Goal: Task Accomplishment & Management: Use online tool/utility

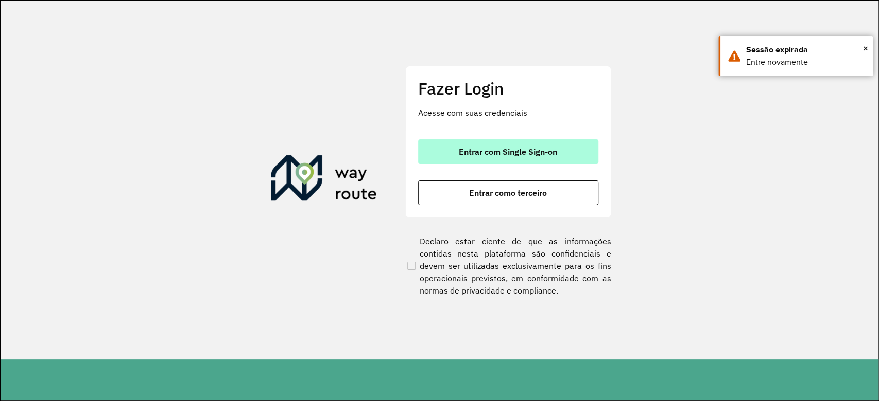
click at [569, 160] on button "Entrar com Single Sign-on" at bounding box center [508, 151] width 180 height 25
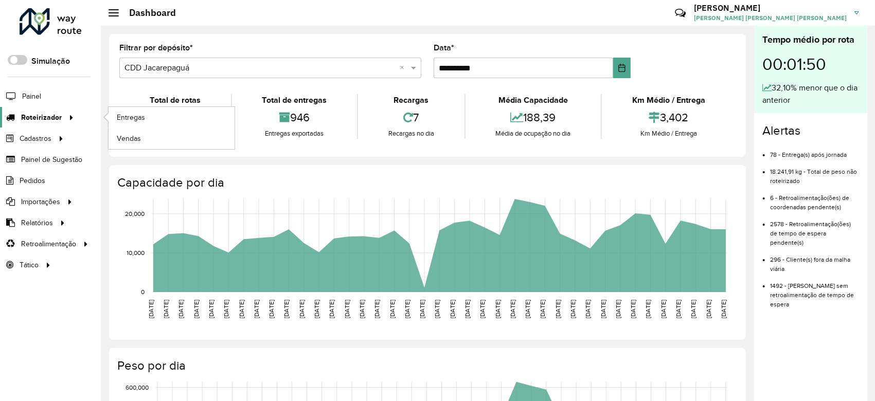
click at [46, 114] on span "Roteirizador" at bounding box center [41, 117] width 41 height 11
click at [139, 116] on span "Entregas" at bounding box center [131, 117] width 29 height 11
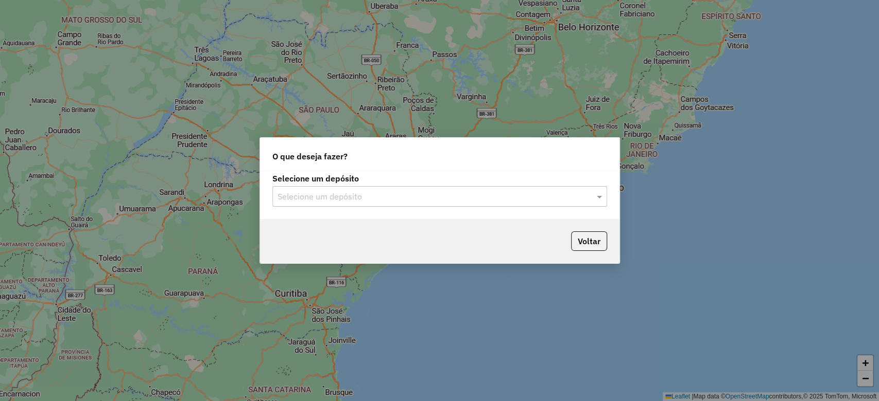
click at [303, 207] on div "Selecione um depósito" at bounding box center [439, 196] width 335 height 21
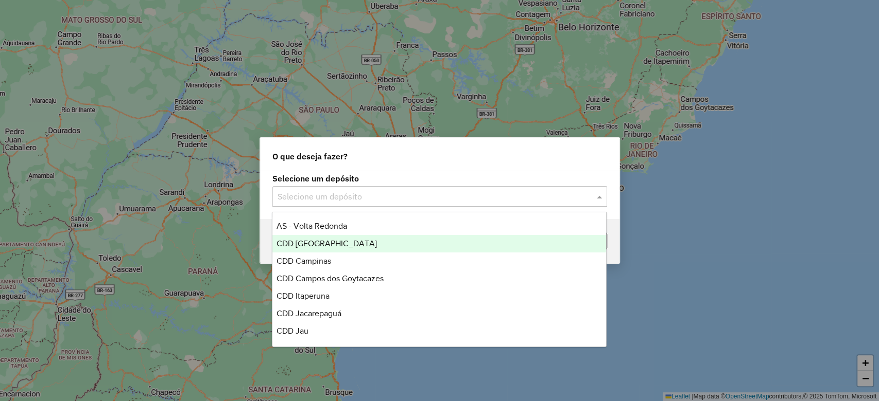
click at [324, 248] on span "CDD [GEOGRAPHIC_DATA]" at bounding box center [326, 243] width 100 height 9
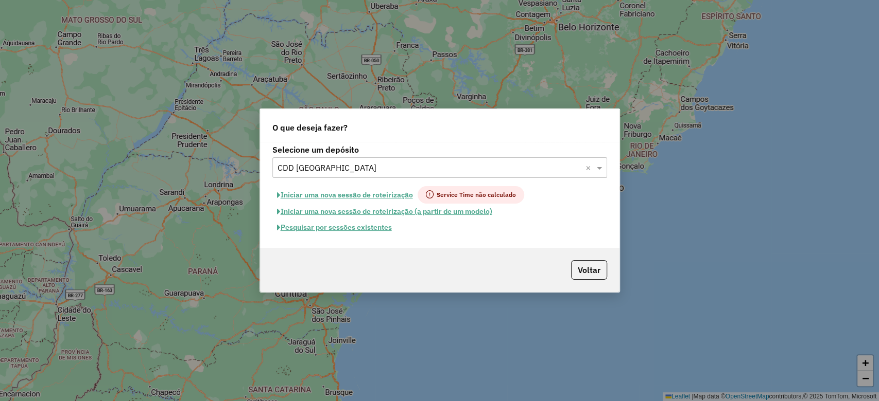
click at [359, 229] on button "Pesquisar por sessões existentes" at bounding box center [334, 228] width 124 height 16
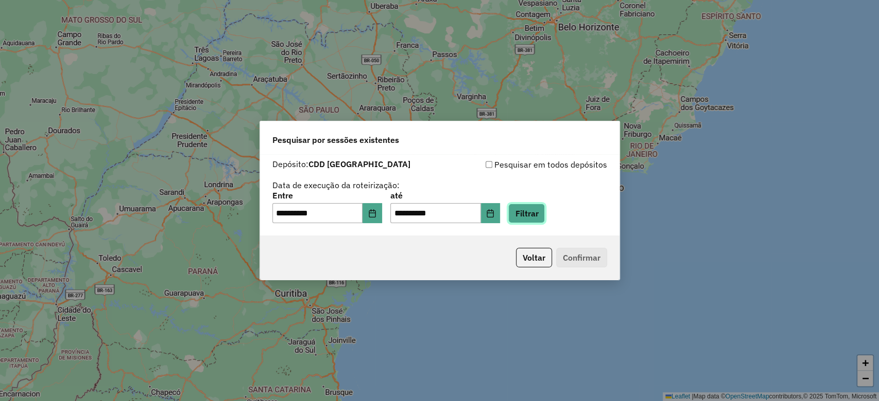
click at [535, 214] on button "Filtrar" at bounding box center [526, 214] width 37 height 20
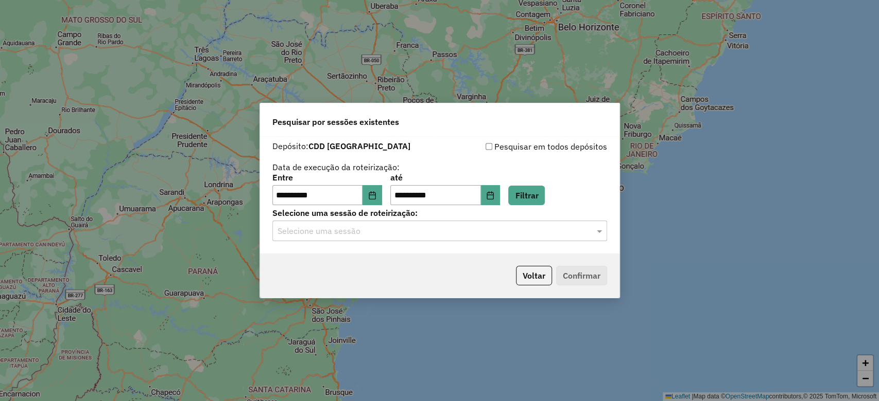
click at [453, 227] on input "text" at bounding box center [429, 231] width 304 height 12
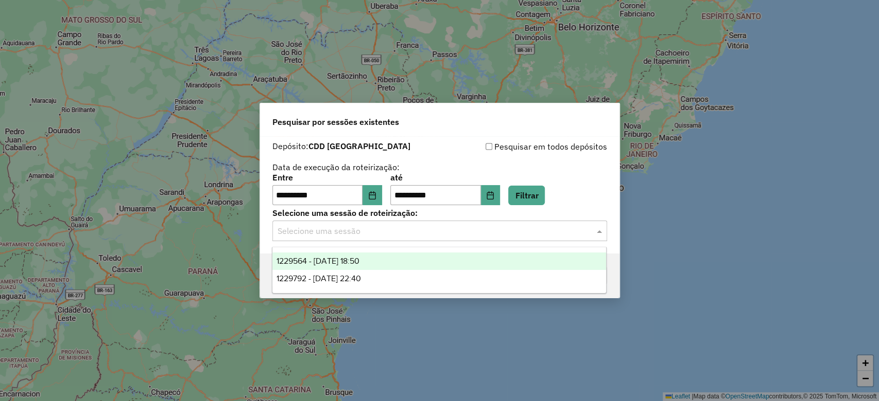
click at [485, 266] on div "1229564 - 14/08/2025 18:50" at bounding box center [439, 261] width 334 height 17
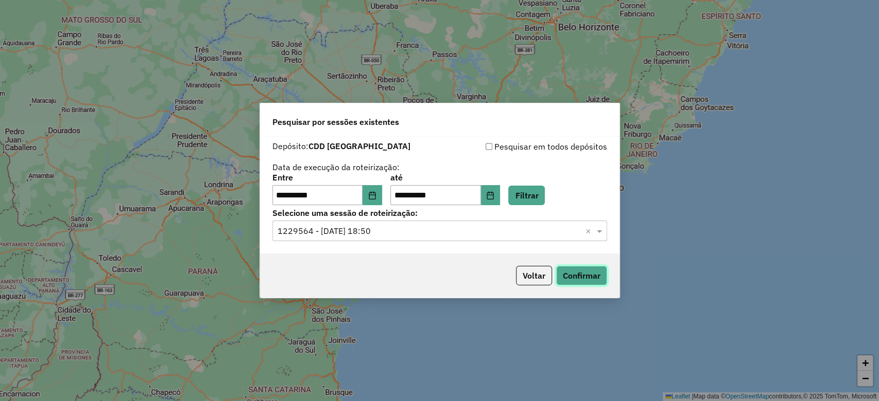
click at [575, 278] on button "Confirmar" at bounding box center [581, 276] width 51 height 20
click at [432, 232] on input "text" at bounding box center [429, 231] width 304 height 12
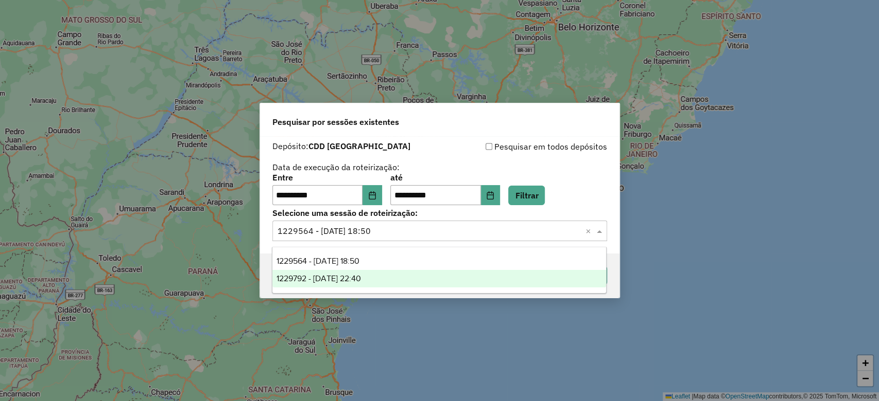
click at [403, 283] on div "1229792 - 14/08/2025 22:40" at bounding box center [439, 278] width 334 height 17
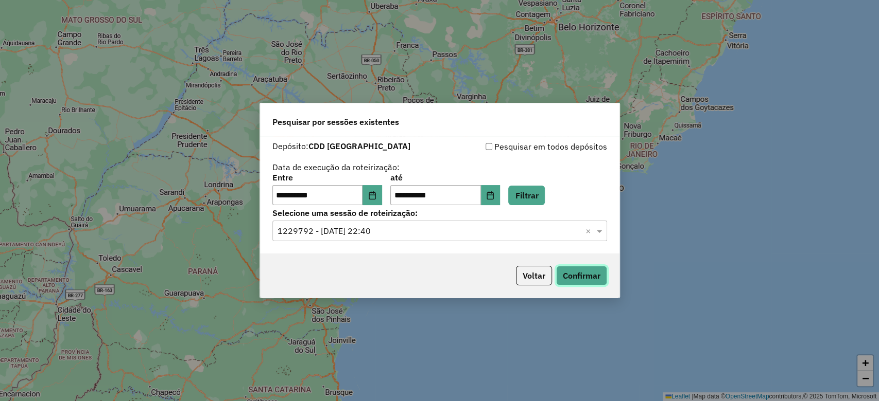
click at [569, 281] on button "Confirmar" at bounding box center [581, 276] width 51 height 20
click at [375, 190] on button "Choose Date" at bounding box center [372, 195] width 20 height 21
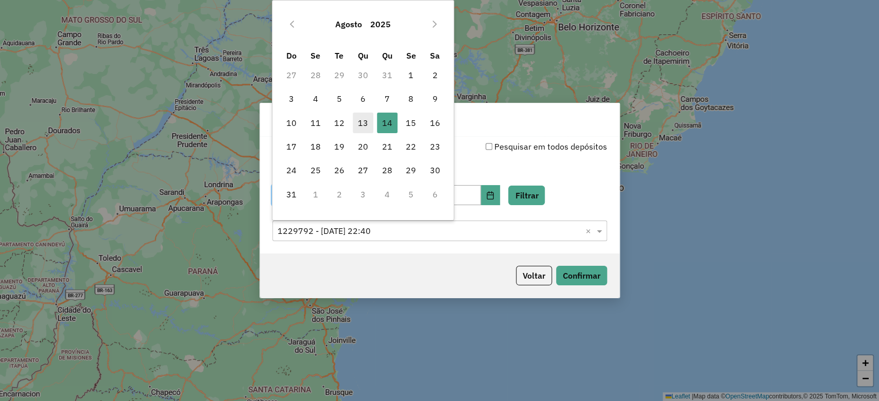
click at [370, 132] on span "13" at bounding box center [363, 123] width 21 height 21
type input "**********"
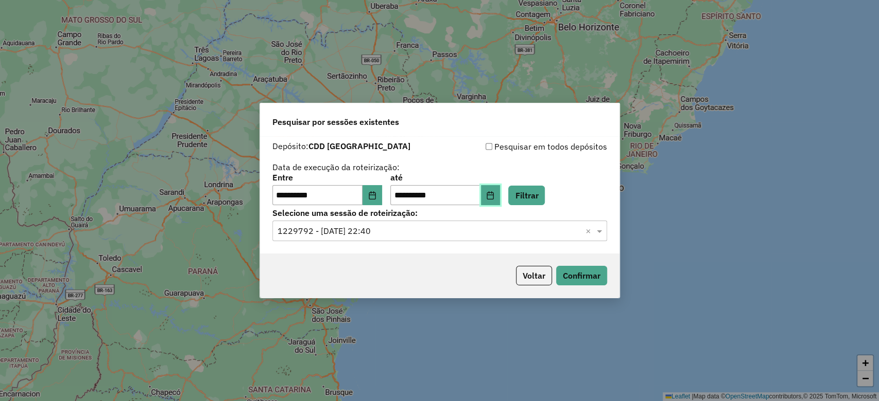
click at [494, 196] on icon "Choose Date" at bounding box center [490, 195] width 8 height 8
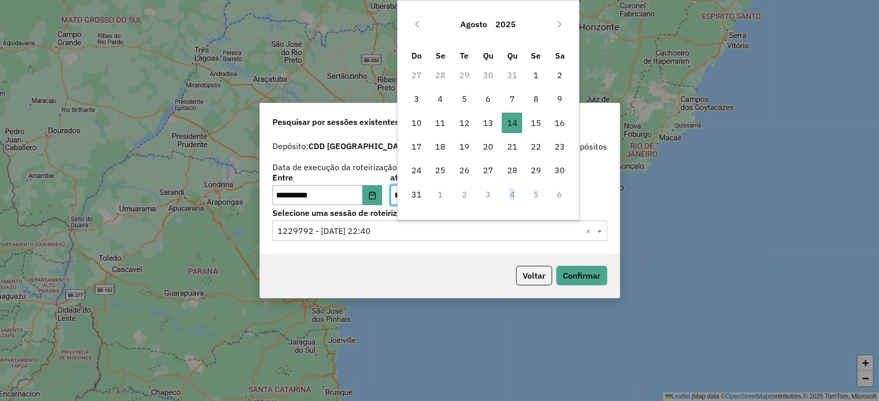
click at [507, 196] on td "4" at bounding box center [512, 195] width 24 height 24
click at [485, 120] on span "13" at bounding box center [488, 123] width 21 height 21
type input "**********"
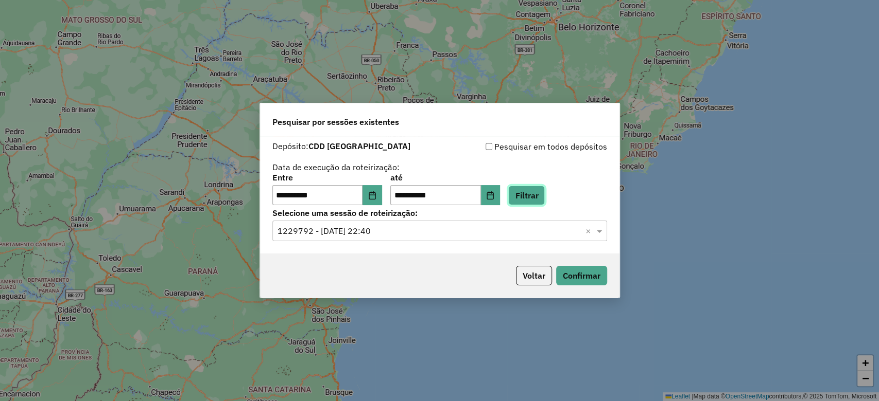
click at [542, 202] on button "Filtrar" at bounding box center [526, 196] width 37 height 20
click at [448, 228] on input "text" at bounding box center [429, 231] width 304 height 12
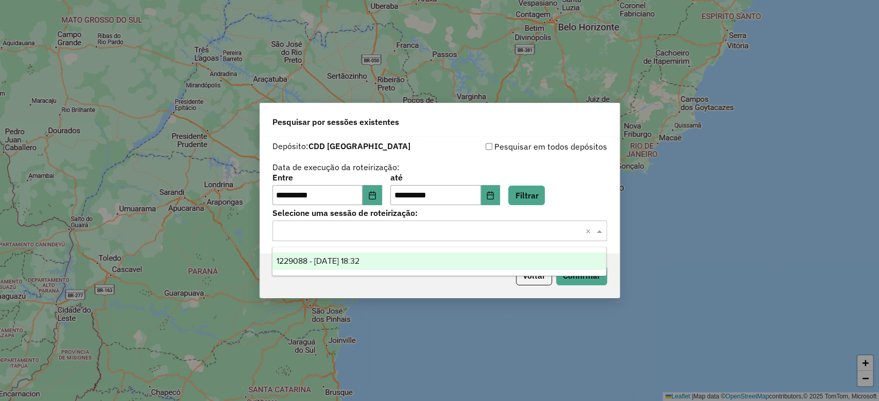
click at [427, 256] on div "1229088 - 13/08/2025 18:32" at bounding box center [439, 261] width 334 height 17
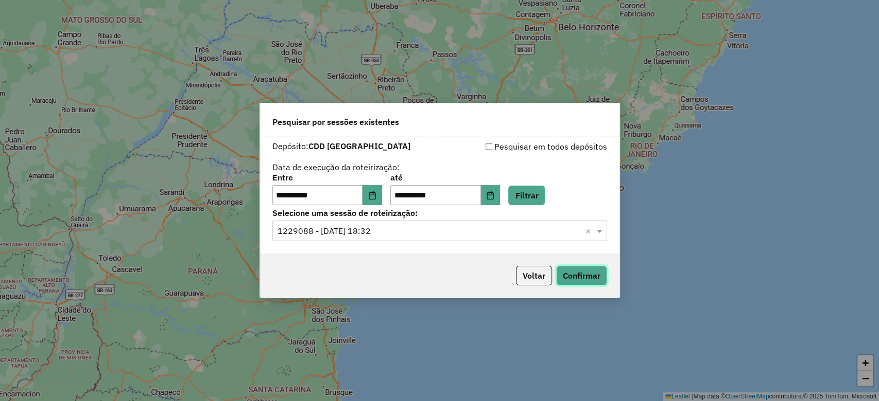
click at [562, 279] on button "Confirmar" at bounding box center [581, 276] width 51 height 20
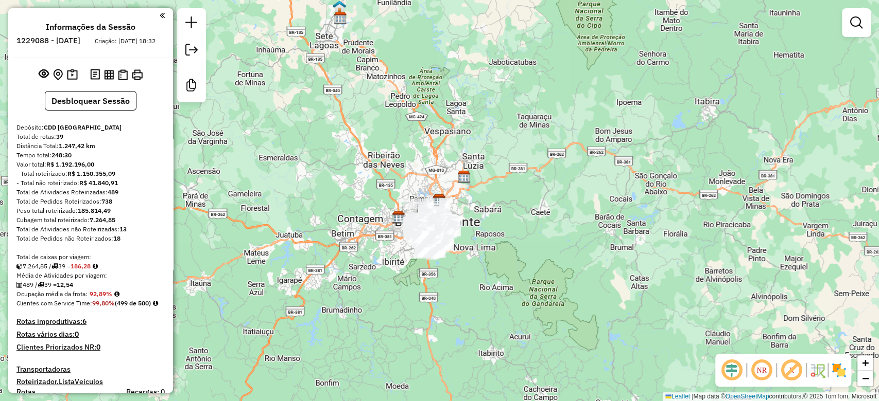
click at [534, 257] on div "Janela de atendimento Grade de atendimento Capacidade Transportadoras Veículos …" at bounding box center [439, 200] width 879 height 401
click at [733, 375] on em at bounding box center [731, 370] width 25 height 25
click at [796, 373] on em at bounding box center [791, 370] width 25 height 25
click at [840, 370] on img at bounding box center [838, 370] width 16 height 16
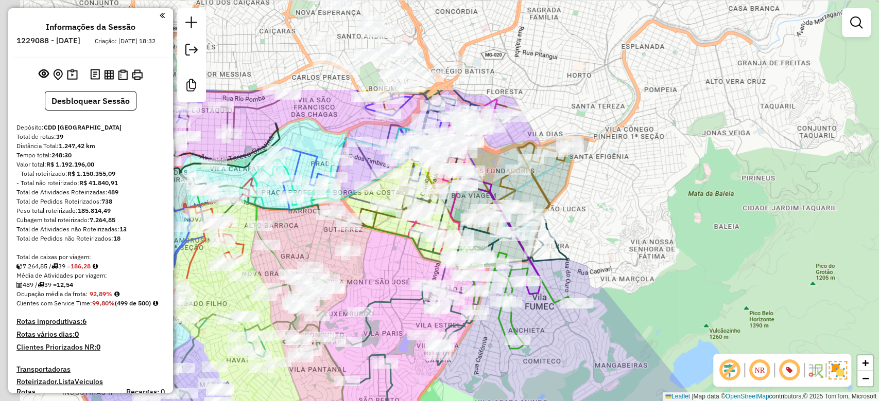
drag, startPoint x: 326, startPoint y: 246, endPoint x: 571, endPoint y: 360, distance: 270.1
click at [571, 360] on div "Janela de atendimento Grade de atendimento Capacidade Transportadoras Veículos …" at bounding box center [439, 200] width 879 height 401
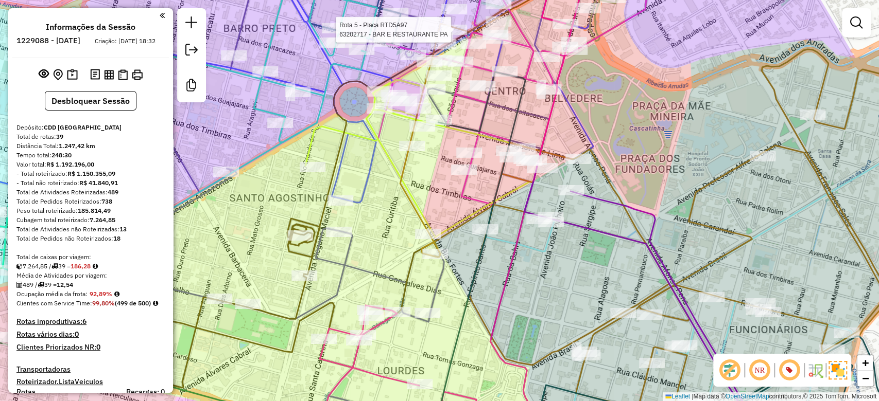
select select "**********"
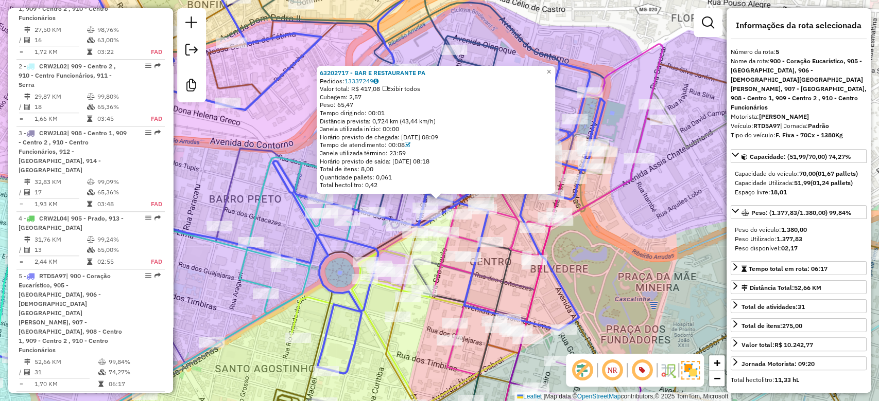
scroll to position [716, 0]
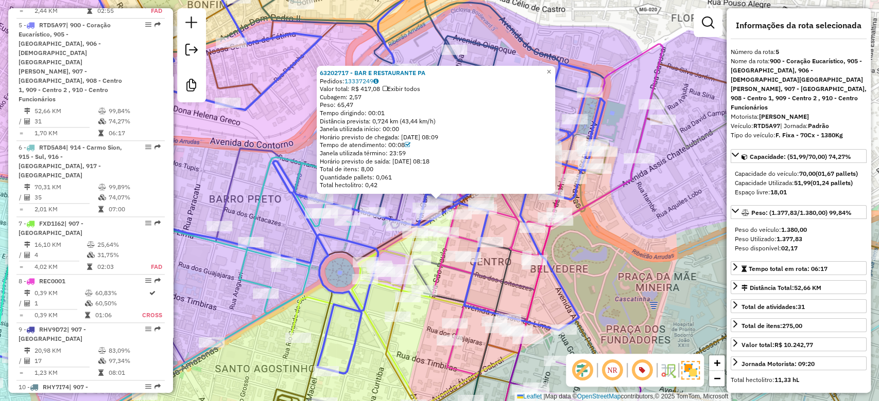
click at [558, 7] on div "63202717 - BAR E RESTAURANTE PA Pedidos: 13337249 Valor total: R$ 417,08 Exibir…" at bounding box center [439, 200] width 879 height 401
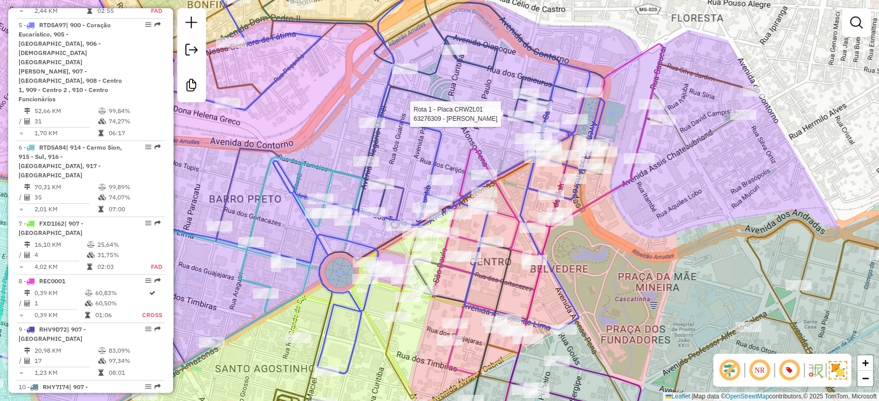
select select "**********"
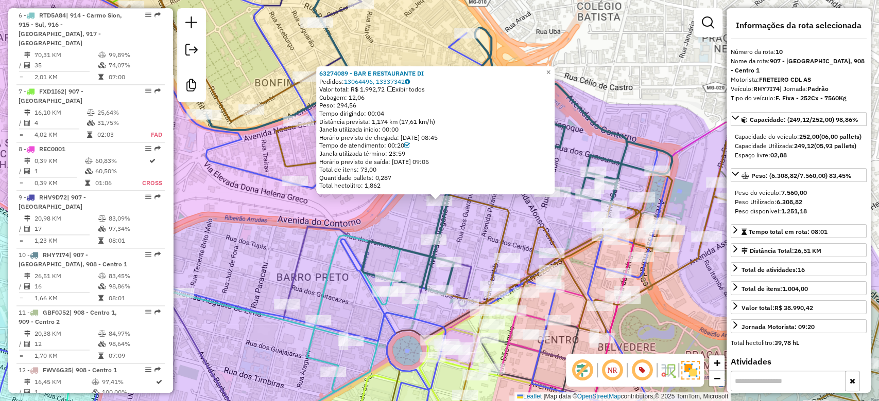
scroll to position [1023, 0]
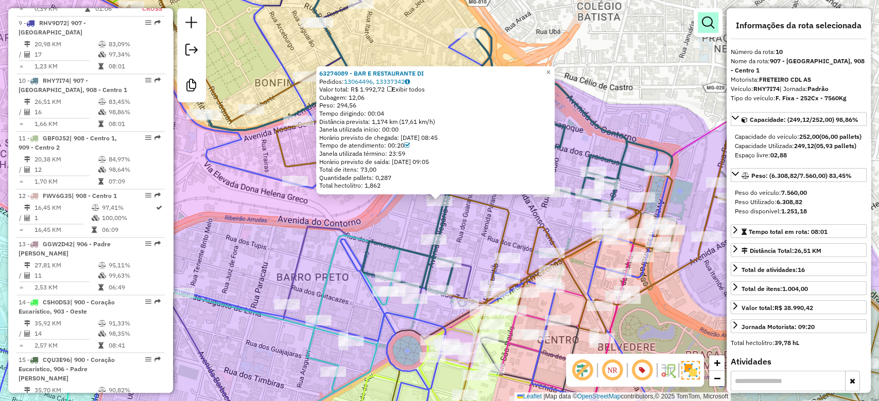
click at [705, 19] on em at bounding box center [708, 22] width 12 height 12
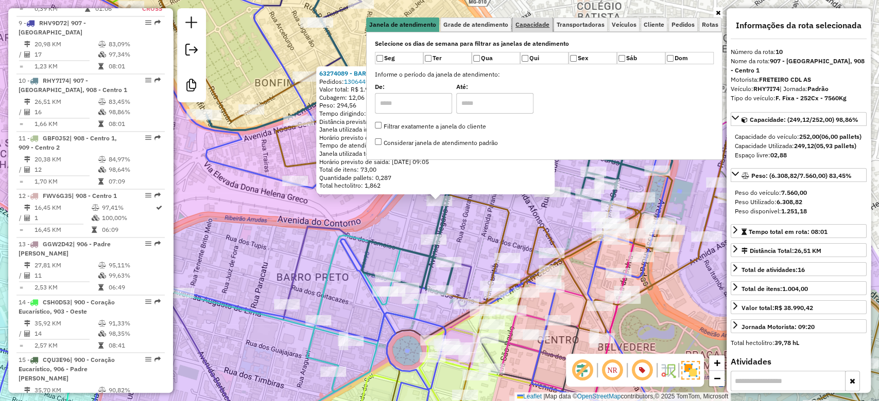
click at [542, 23] on span "Capacidade" at bounding box center [532, 25] width 34 height 6
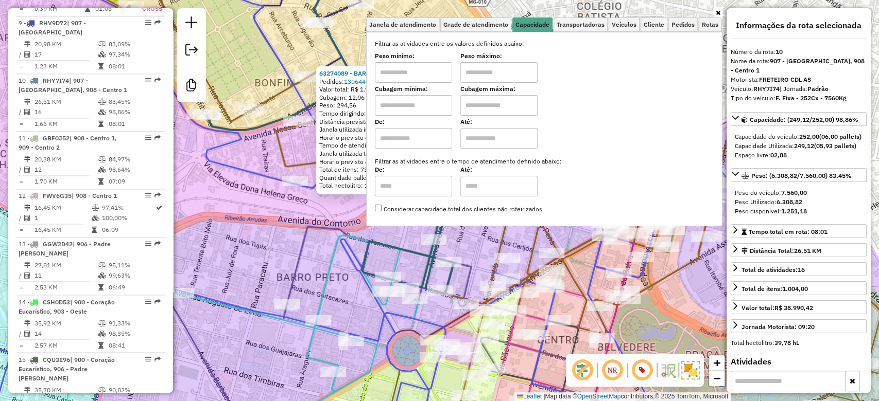
click at [402, 101] on input "text" at bounding box center [413, 105] width 77 height 21
type input "*****"
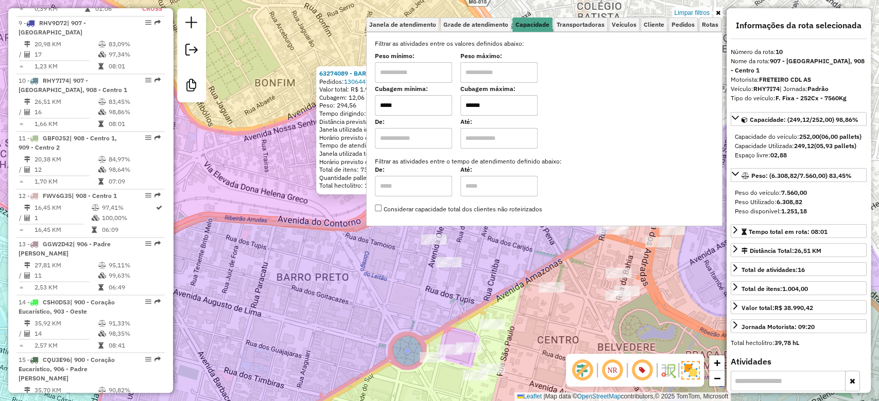
type input "******"
click at [253, 214] on div "63274089 - BAR E RESTAURANTE DI Pedidos: 13064496, 13337342 Valor total: R$ 1.9…" at bounding box center [439, 200] width 879 height 401
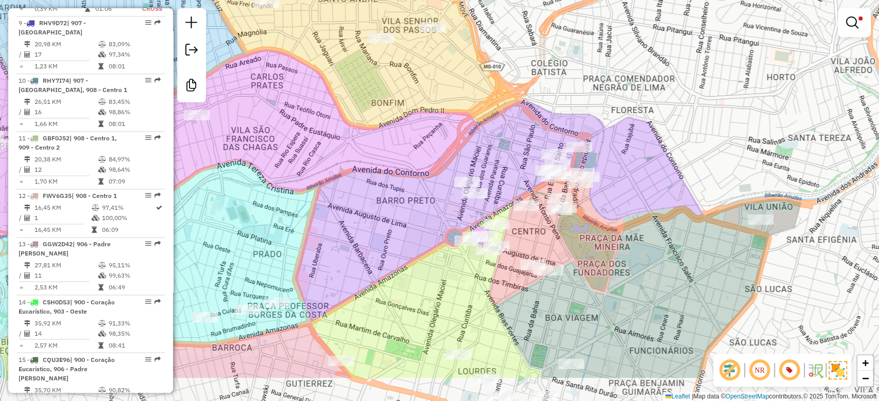
drag, startPoint x: 343, startPoint y: 251, endPoint x: 422, endPoint y: 187, distance: 101.4
click at [422, 187] on div "Limpar filtros Janela de atendimento Grade de atendimento Capacidade Transporta…" at bounding box center [439, 200] width 879 height 401
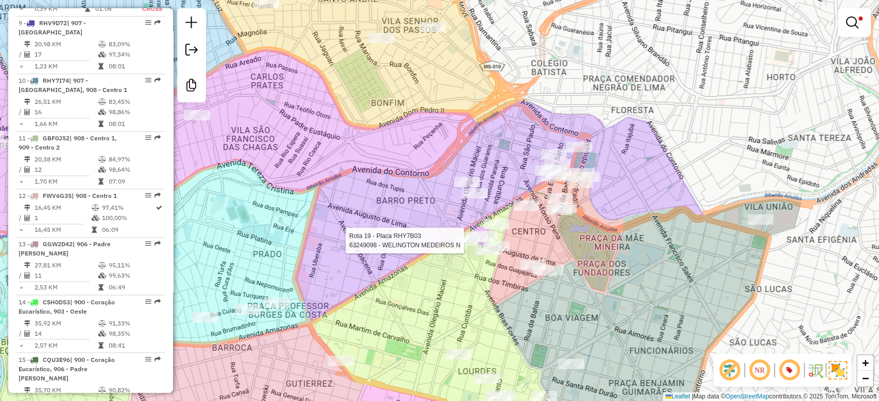
click at [459, 246] on div at bounding box center [467, 241] width 26 height 10
select select "**********"
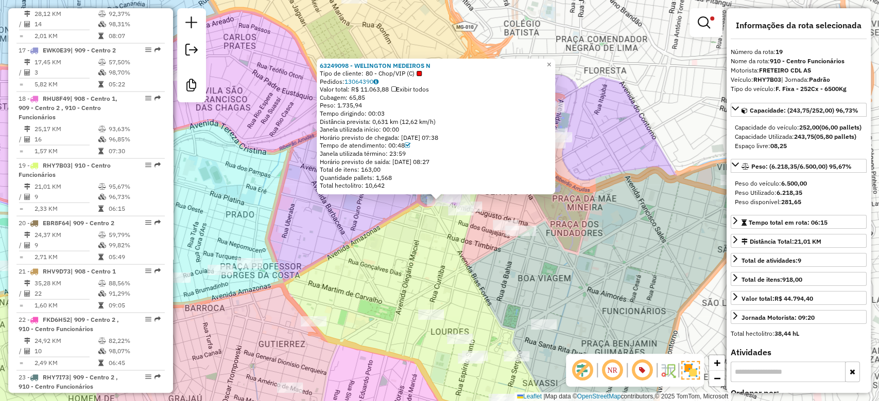
scroll to position [1523, 0]
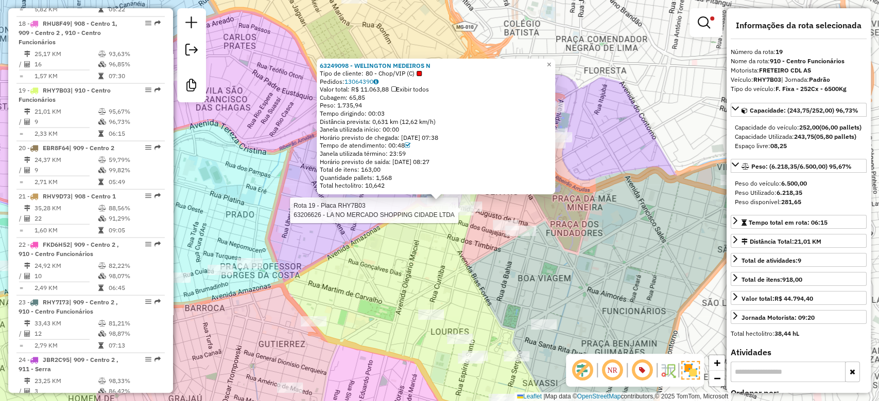
click at [464, 216] on div at bounding box center [461, 210] width 26 height 10
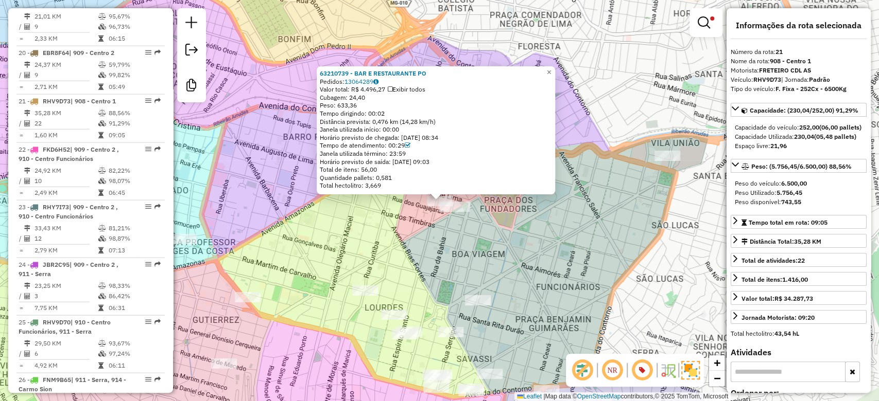
scroll to position [1629, 0]
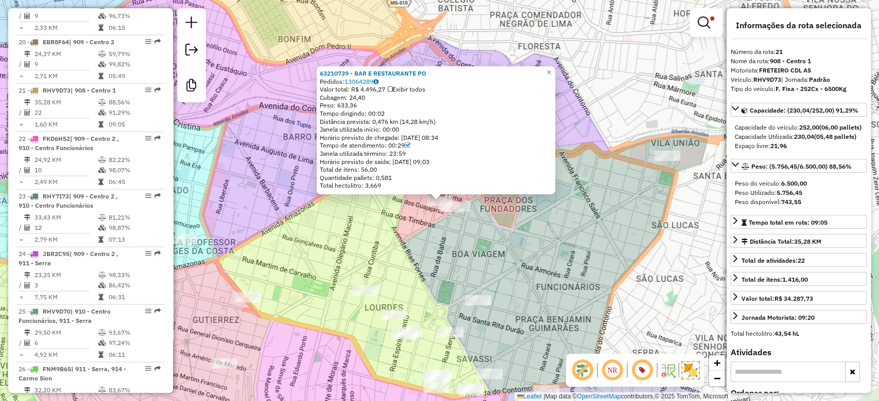
click at [453, 234] on div "63210739 - BAR E RESTAURANTE PO Pedidos: 13064289 Valor total: R$ 4.496,27 Exib…" at bounding box center [439, 200] width 879 height 401
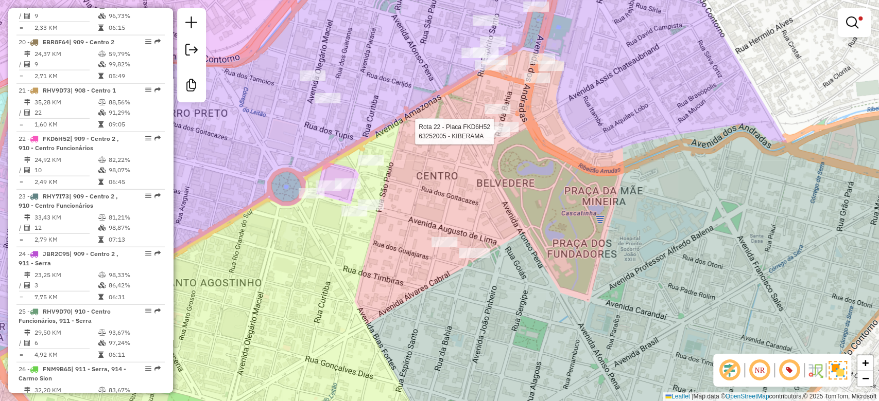
select select "**********"
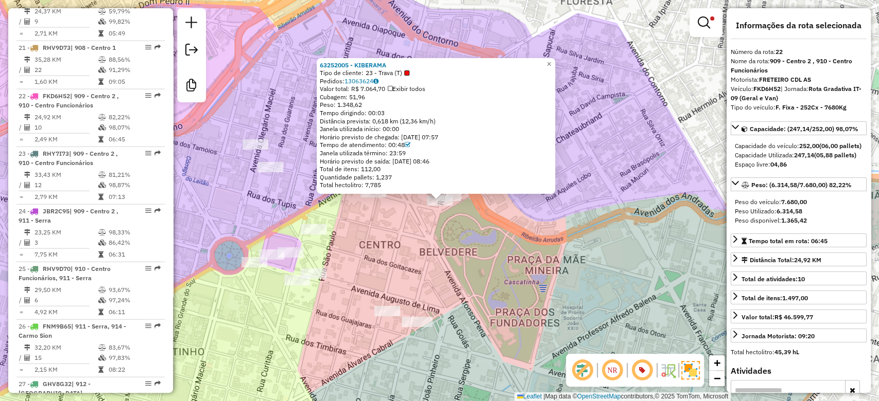
scroll to position [1677, 0]
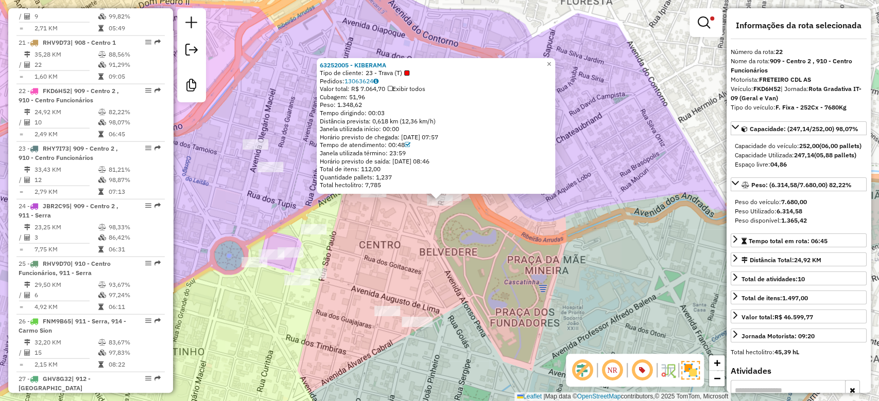
click at [506, 270] on div "63252005 - KIBERAMA Tipo de cliente: 23 - Trava (T) Pedidos: 13063624 Valor tot…" at bounding box center [439, 200] width 879 height 401
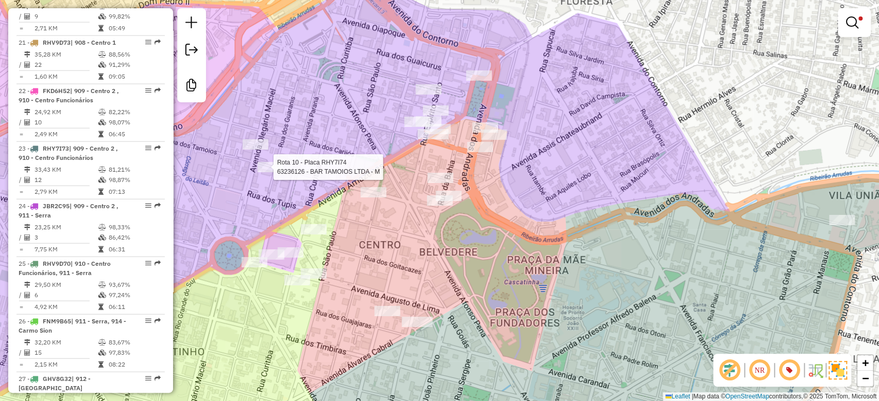
select select "**********"
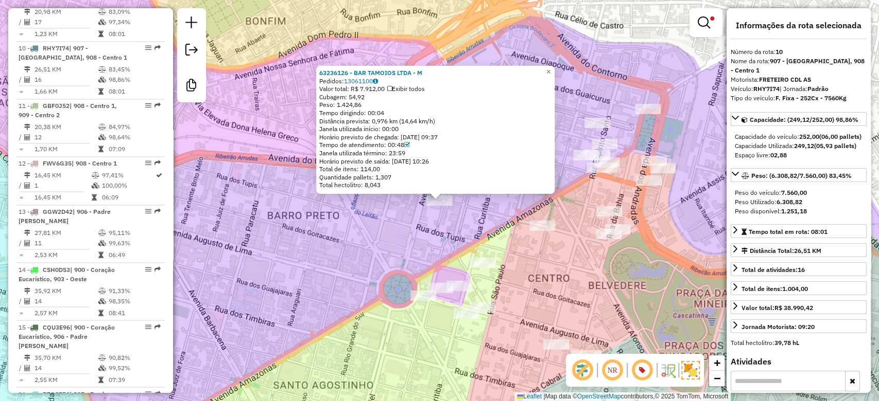
scroll to position [1023, 0]
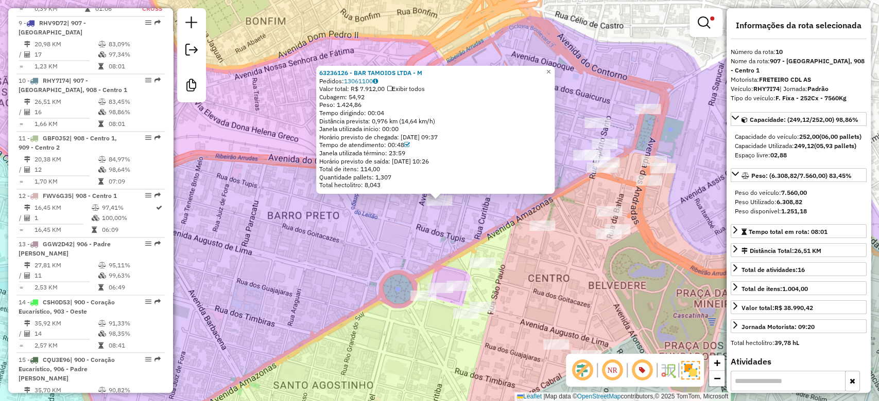
click at [391, 289] on div "63236126 - BAR TAMOIOS LTDA - M Pedidos: 13061100 Valor total: R$ 7.912,00 Exib…" at bounding box center [439, 200] width 879 height 401
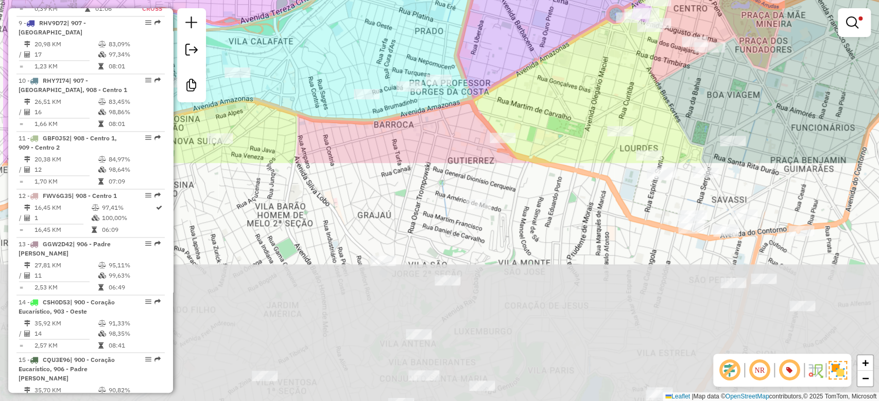
drag, startPoint x: 426, startPoint y: 306, endPoint x: 517, endPoint y: 27, distance: 293.0
click at [517, 27] on div "Limpar filtros Janela de atendimento Grade de atendimento Capacidade Transporta…" at bounding box center [439, 200] width 879 height 401
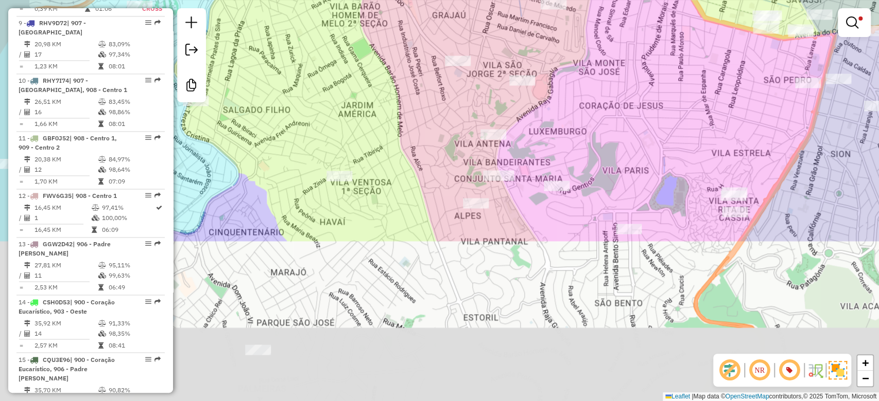
drag, startPoint x: 530, startPoint y: 210, endPoint x: 604, endPoint y: 9, distance: 214.6
click at [604, 9] on div "Limpar filtros Janela de atendimento Grade de atendimento Capacidade Transporta…" at bounding box center [439, 200] width 879 height 401
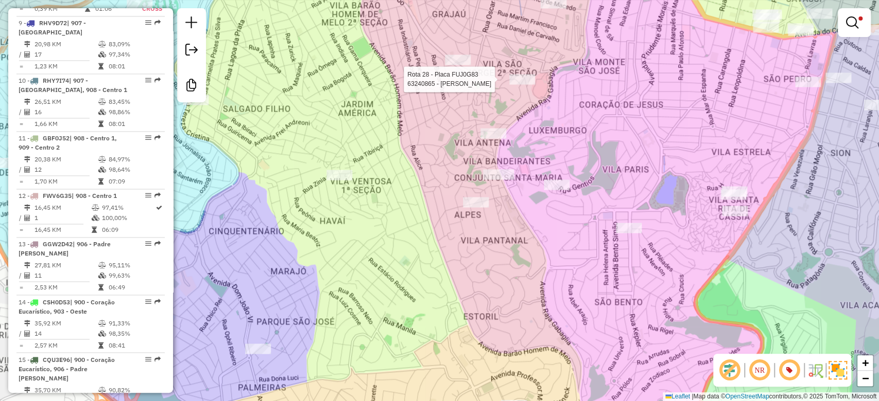
select select "**********"
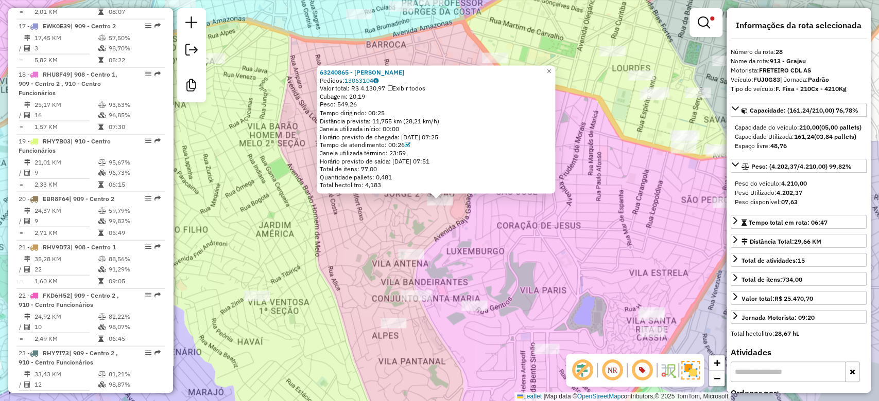
scroll to position [2022, 0]
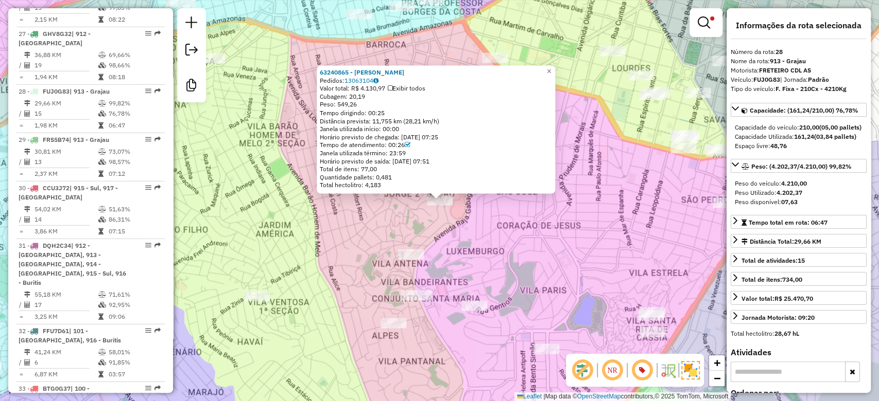
click at [513, 236] on div "63240865 - ERISNEY PEREIRA ROCH Pedidos: 13063104 Valor total: R$ 4.130,97 Exib…" at bounding box center [439, 200] width 879 height 401
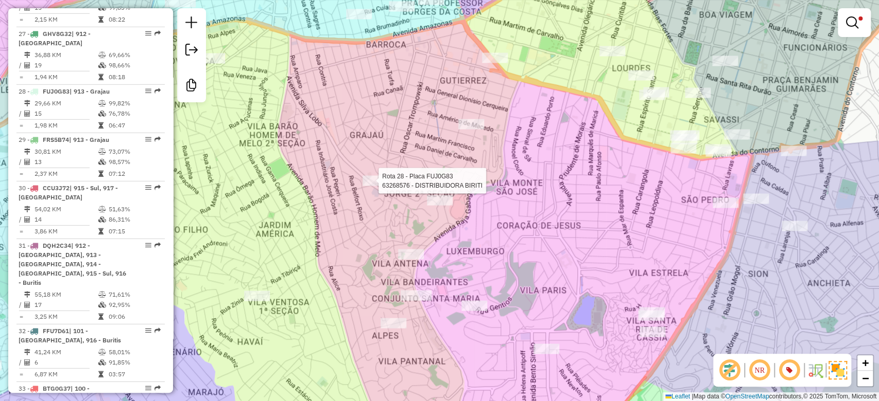
select select "**********"
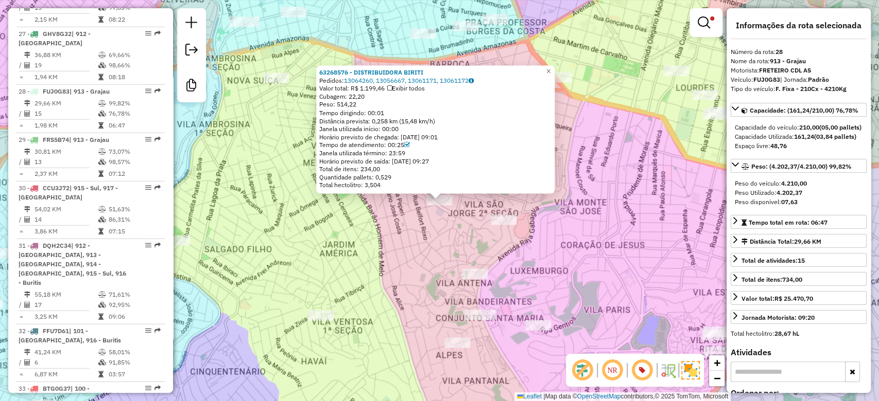
click at [407, 271] on div "63268576 - DISTRIBUIDORA BIRITI Pedidos: 13064260, 13056667, 13061171, 13061172…" at bounding box center [439, 200] width 879 height 401
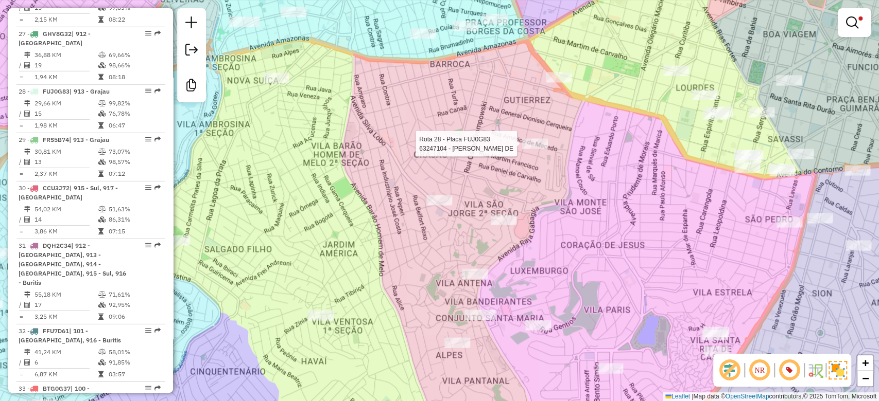
select select "**********"
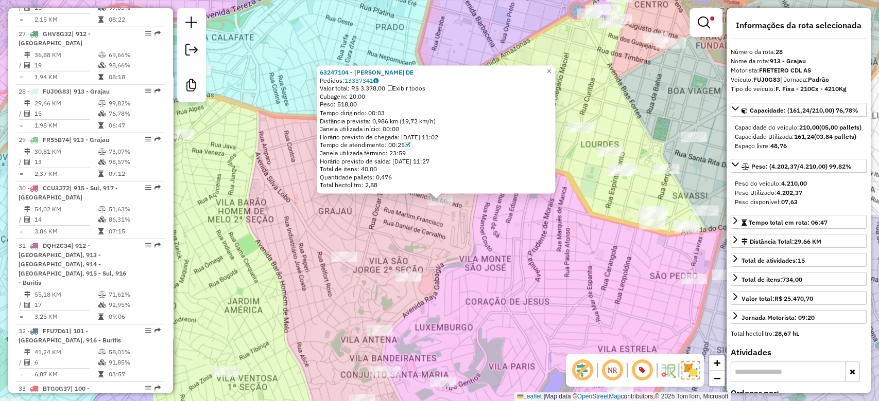
click at [522, 247] on div "63247104 - LUCIANA GONCALVES DE Pedidos: 13337341 Valor total: R$ 3.378,00 Exib…" at bounding box center [439, 200] width 879 height 401
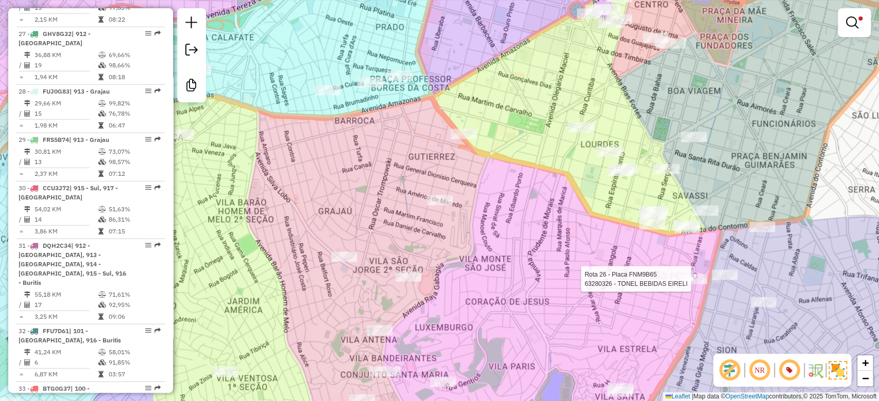
select select "**********"
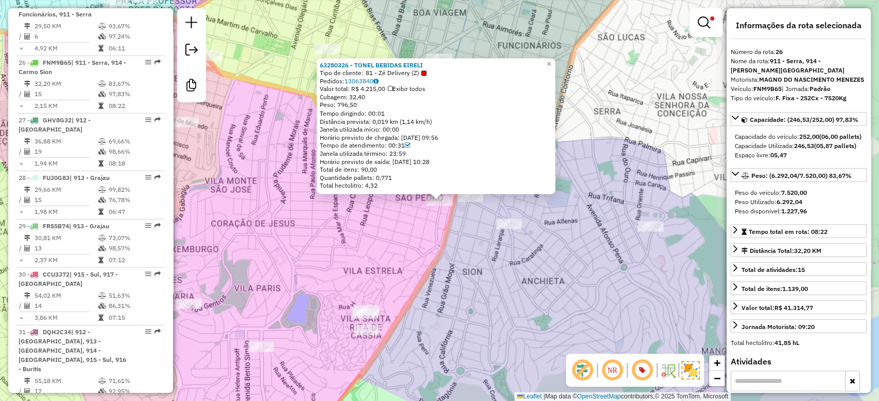
scroll to position [1907, 0]
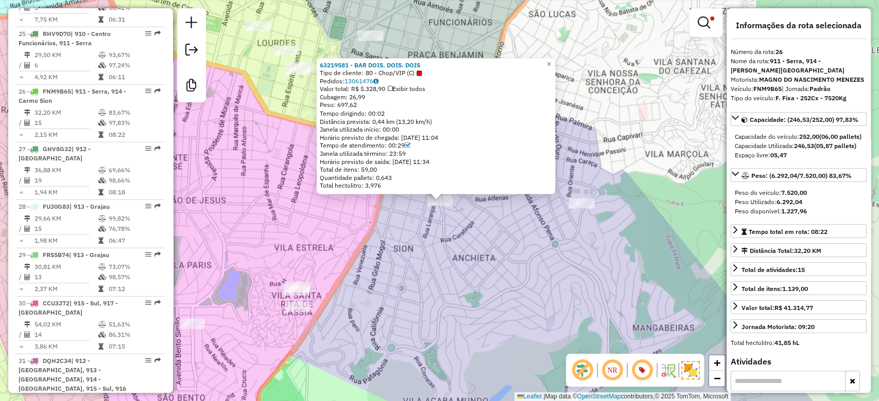
click at [547, 222] on div "63219581 - BAR DOIS. DOIS. DOIS Tipo de cliente: 80 - Chop/VIP (C) Pedidos: 130…" at bounding box center [439, 200] width 879 height 401
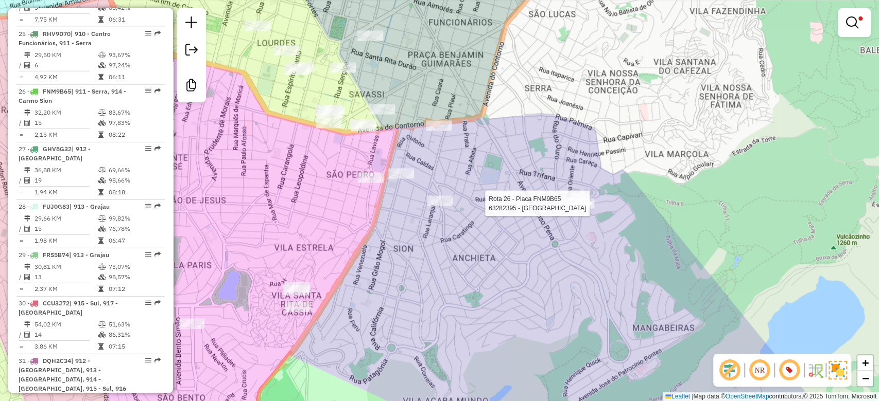
click at [576, 208] on div at bounding box center [581, 203] width 26 height 10
select select "**********"
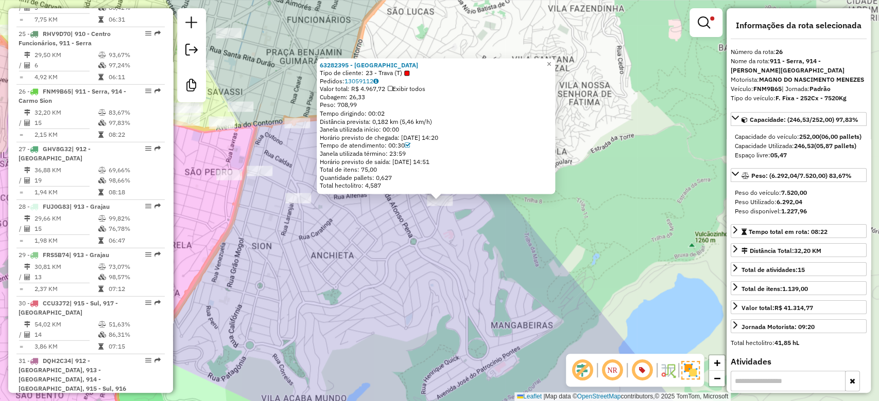
click at [490, 266] on div "63282395 - MINAS GOURMET Tipo de cliente: 23 - Trava (T) Pedidos: 13059112 Valo…" at bounding box center [439, 200] width 879 height 401
